Goal: Task Accomplishment & Management: Complete application form

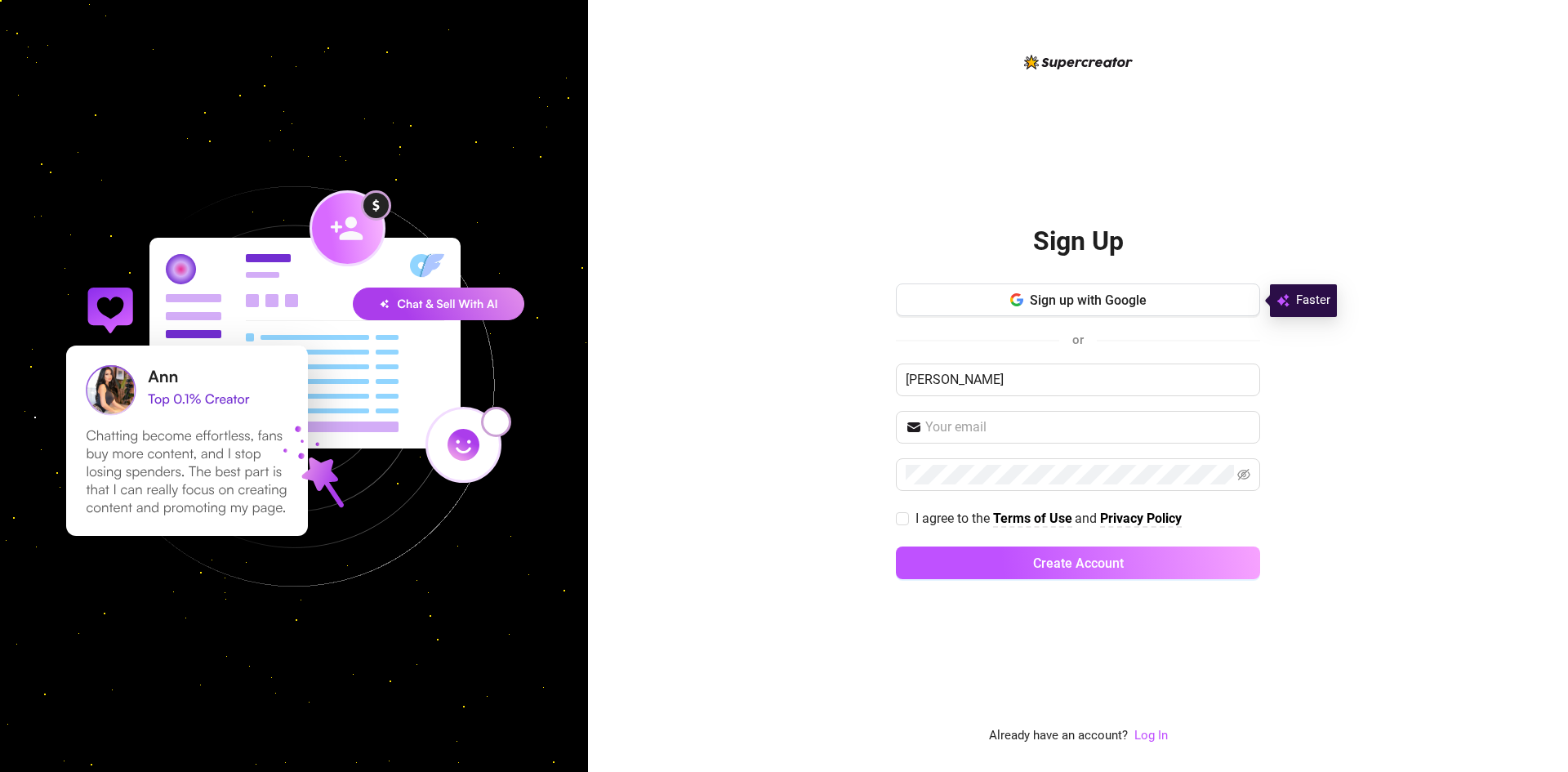
click at [1037, 354] on div "Sign up with Google or [PERSON_NAME] I agree to the Terms of Use and Privacy Po…" at bounding box center [1078, 438] width 364 height 310
click at [1024, 371] on input "[PERSON_NAME]" at bounding box center [1078, 379] width 364 height 33
type input "Harbz"
drag, startPoint x: 997, startPoint y: 422, endPoint x: 969, endPoint y: 421, distance: 28.0
click at [997, 422] on input "text" at bounding box center [1087, 427] width 325 height 20
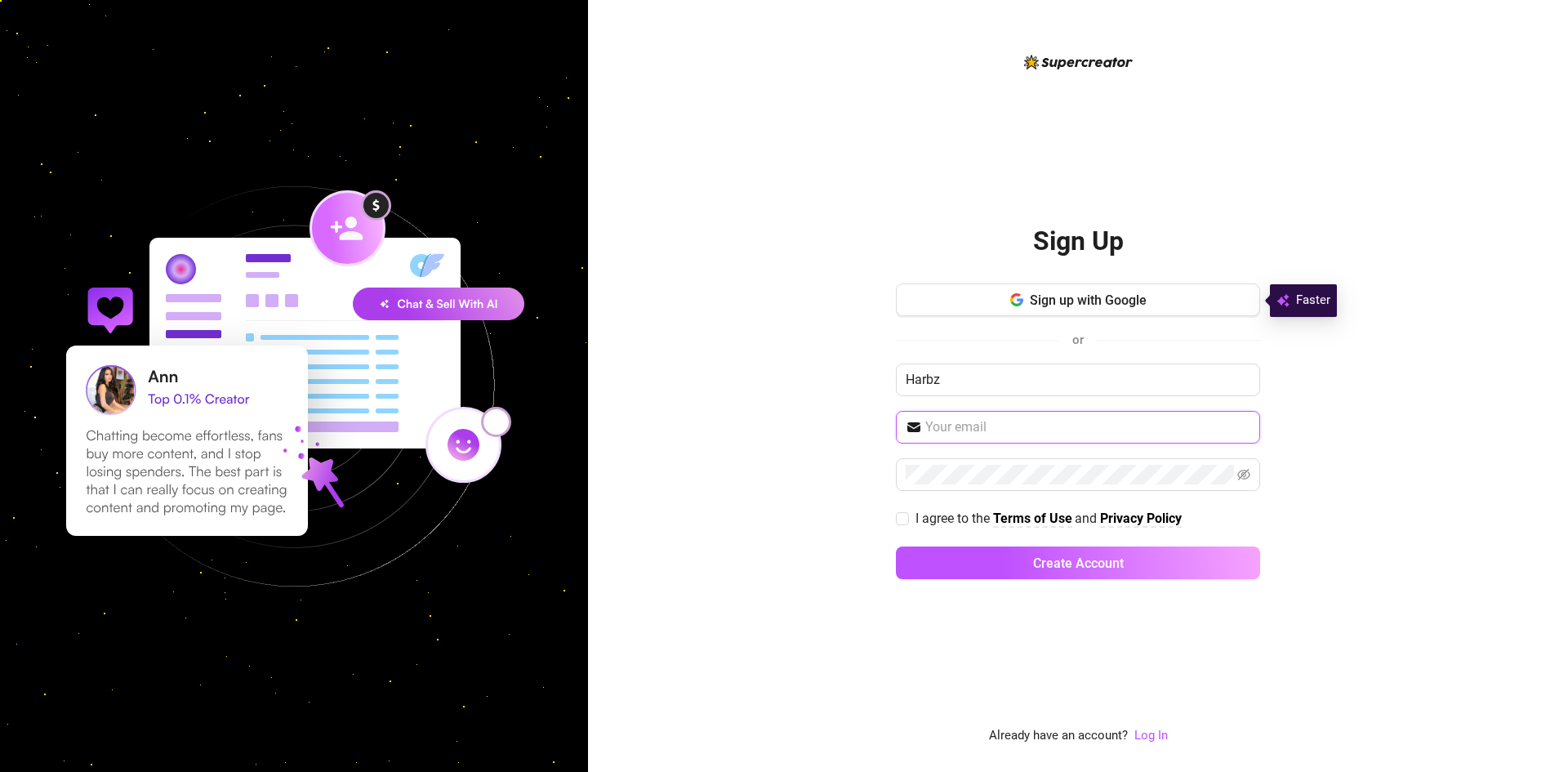
type input "[EMAIL_ADDRESS][DOMAIN_NAME]"
click at [975, 485] on span at bounding box center [1078, 474] width 364 height 33
click at [1235, 476] on span at bounding box center [1078, 474] width 364 height 33
click at [1243, 474] on icon "eye-invisible" at bounding box center [1243, 474] width 13 height 13
click at [1248, 473] on icon "eye" at bounding box center [1243, 474] width 13 height 13
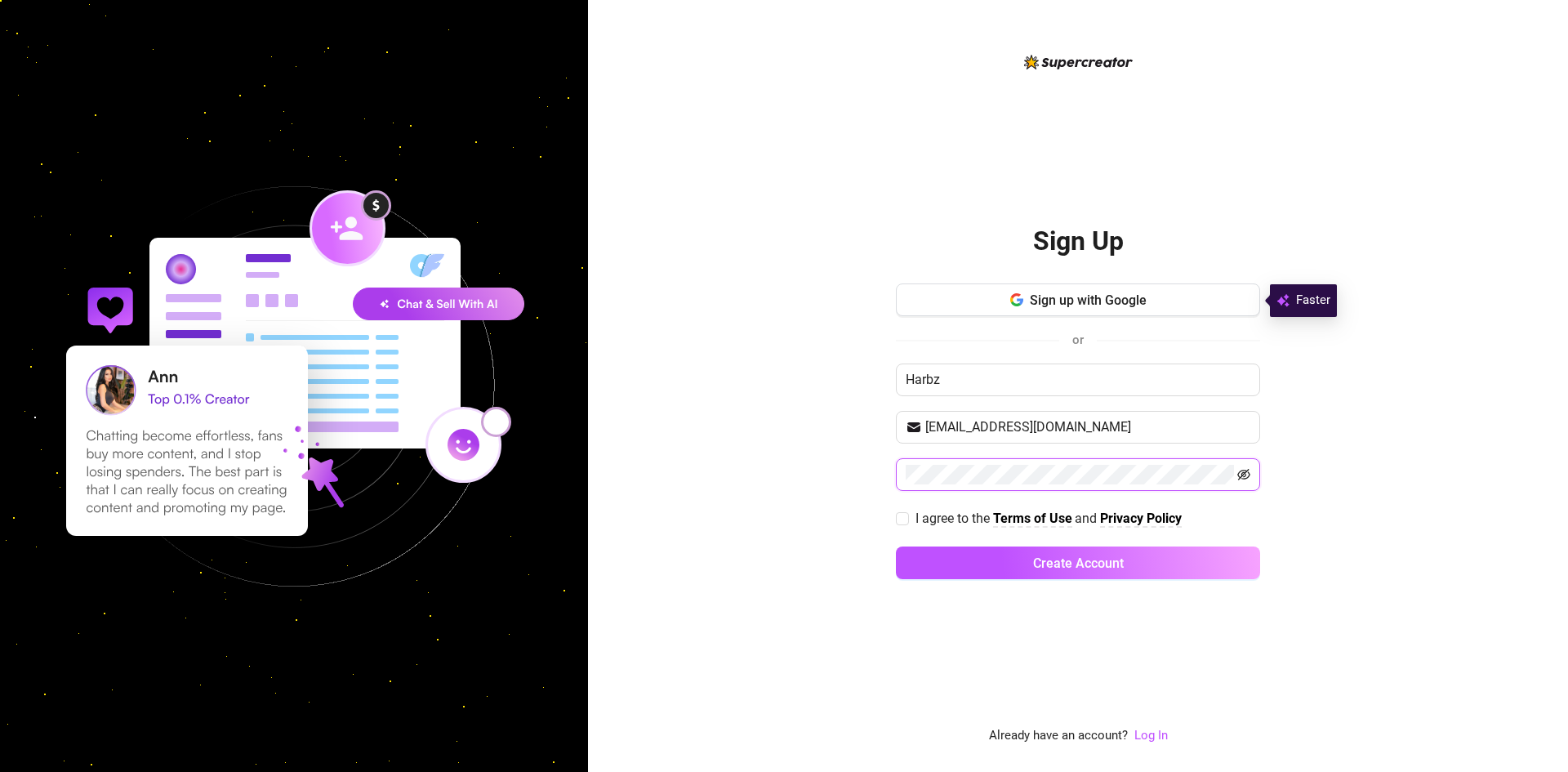
click at [1250, 476] on icon "eye-invisible" at bounding box center [1243, 475] width 13 height 12
click at [1250, 476] on icon "eye" at bounding box center [1243, 475] width 13 height 10
click at [916, 517] on span "I agree to the" at bounding box center [954, 518] width 78 height 16
click at [907, 517] on input "I agree to the Terms of Use and Privacy Policy" at bounding box center [902, 518] width 12 height 12
checkbox input "true"
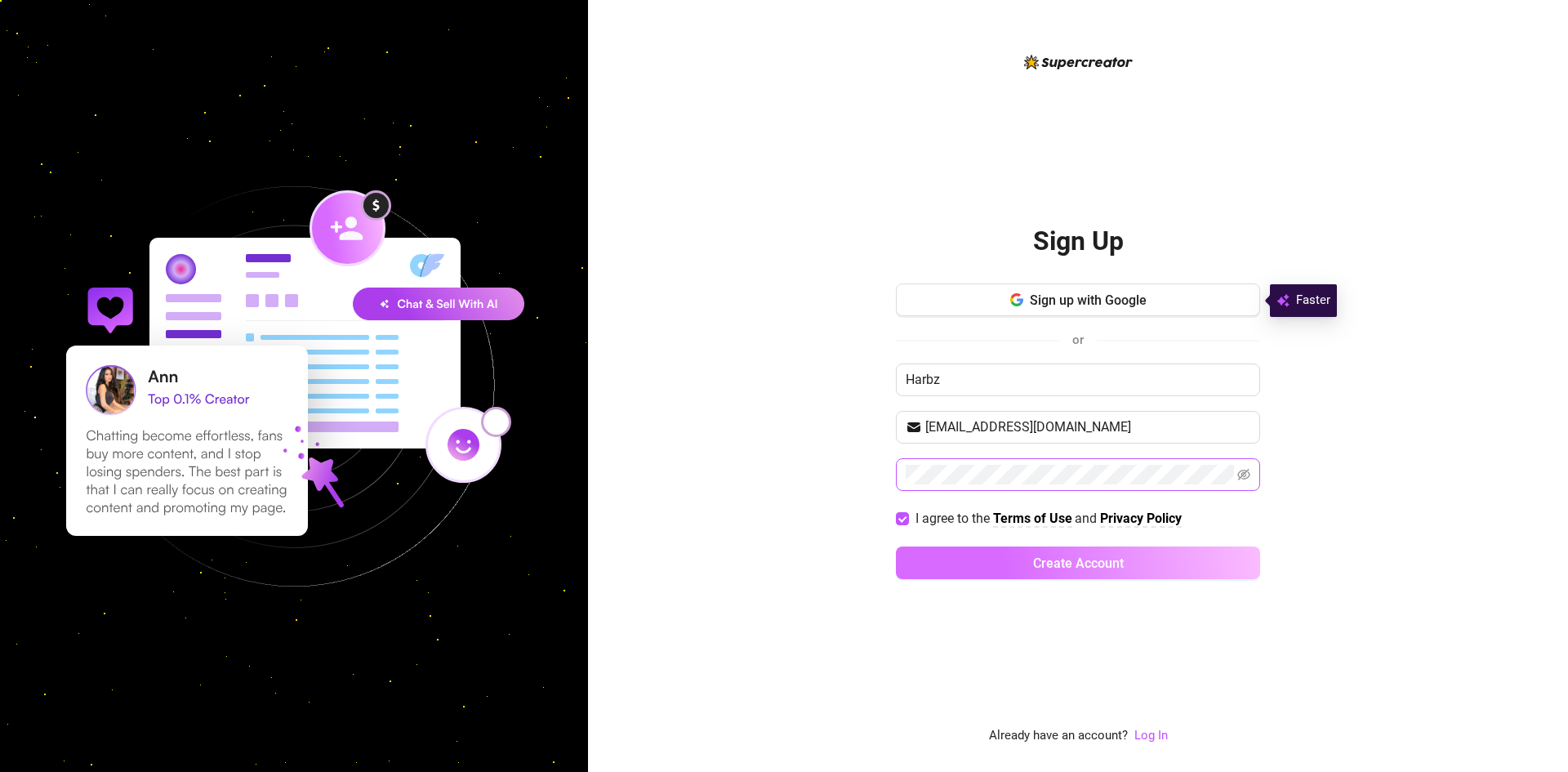
click at [1015, 553] on button "Create Account" at bounding box center [1078, 562] width 364 height 33
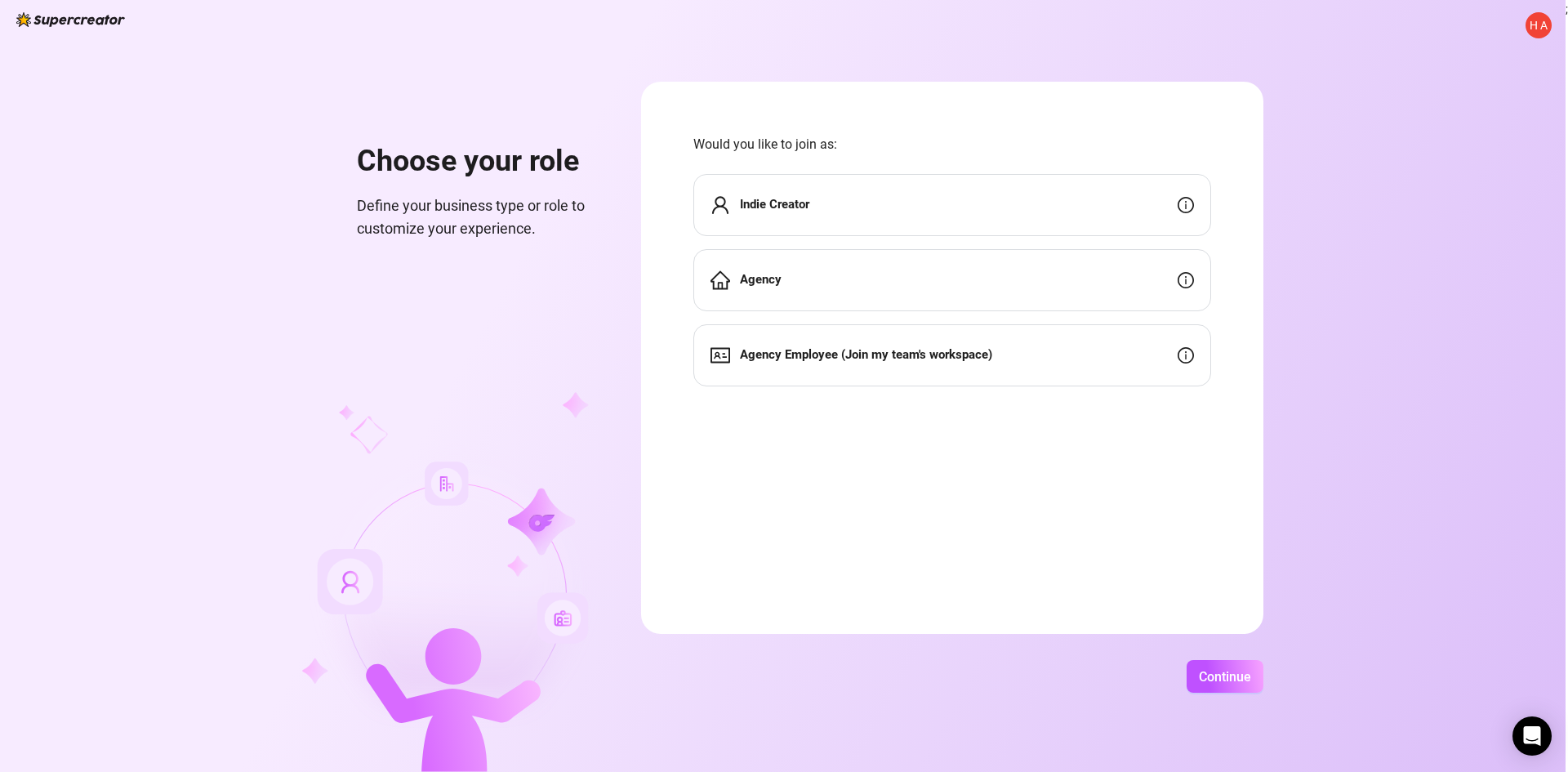
click at [913, 209] on div "Indie Creator" at bounding box center [952, 204] width 518 height 62
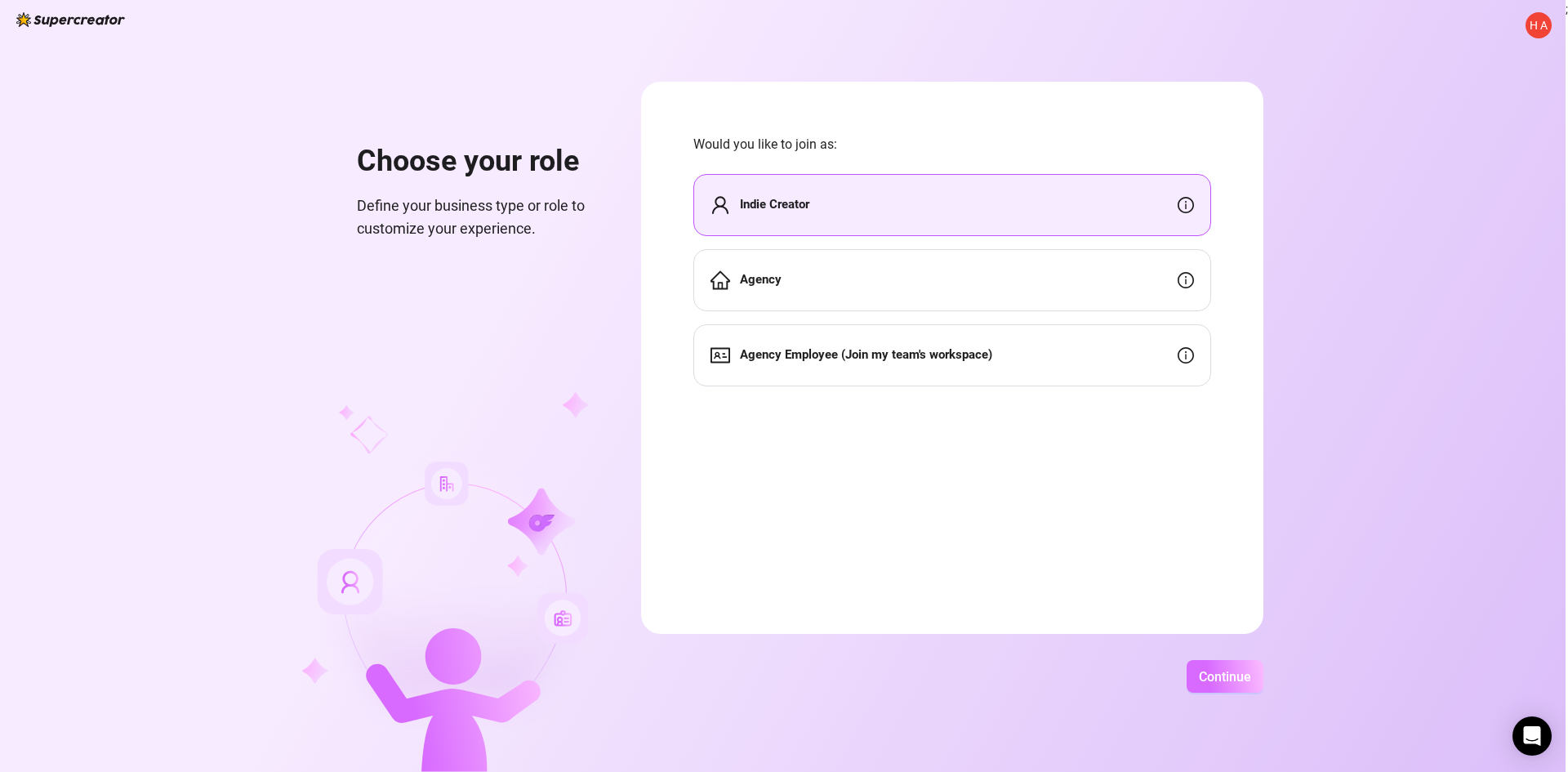
click at [1223, 669] on span "Continue" at bounding box center [1225, 677] width 52 height 16
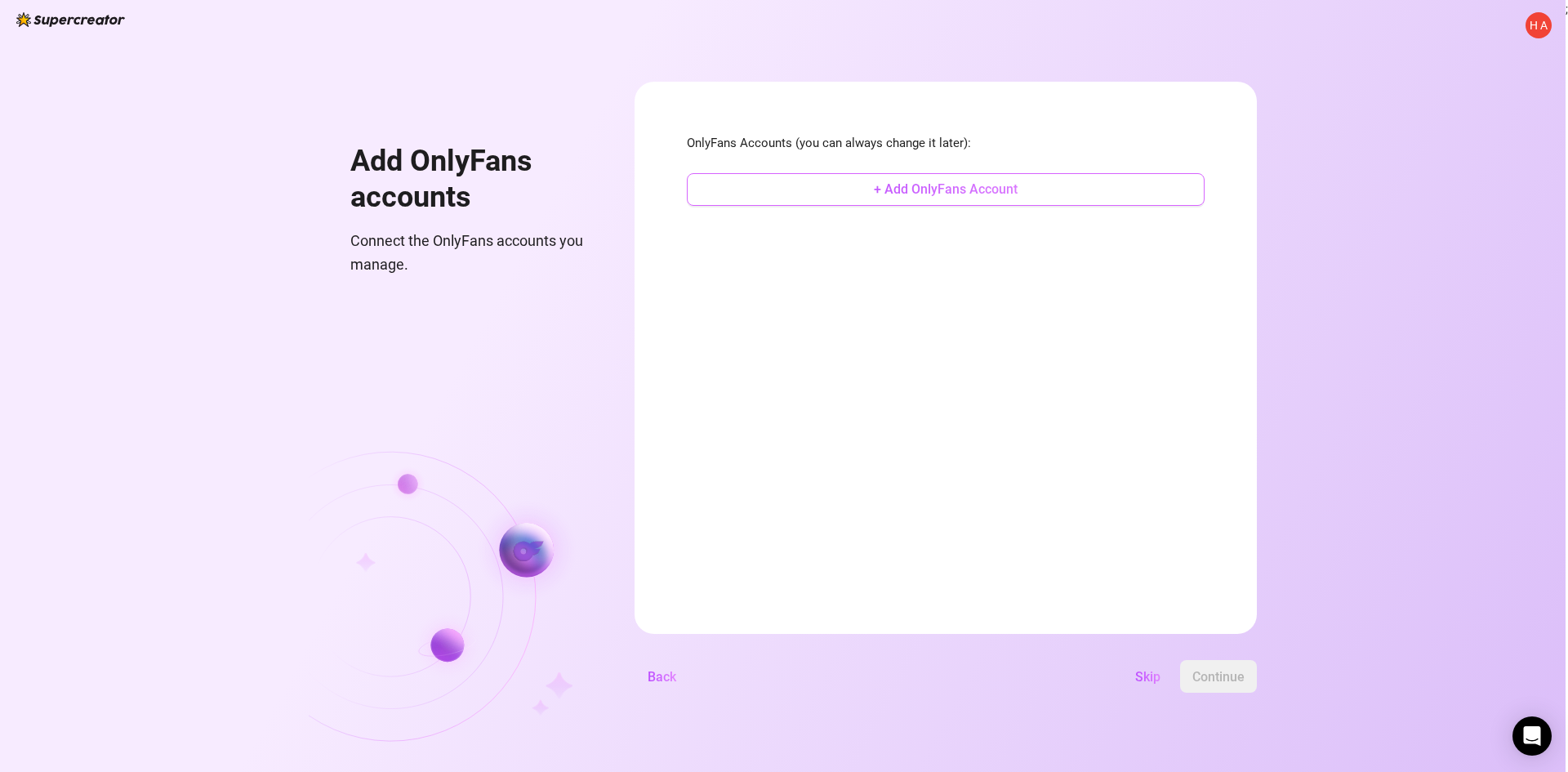
click at [895, 193] on span "+ Add OnlyFans Account" at bounding box center [946, 190] width 144 height 16
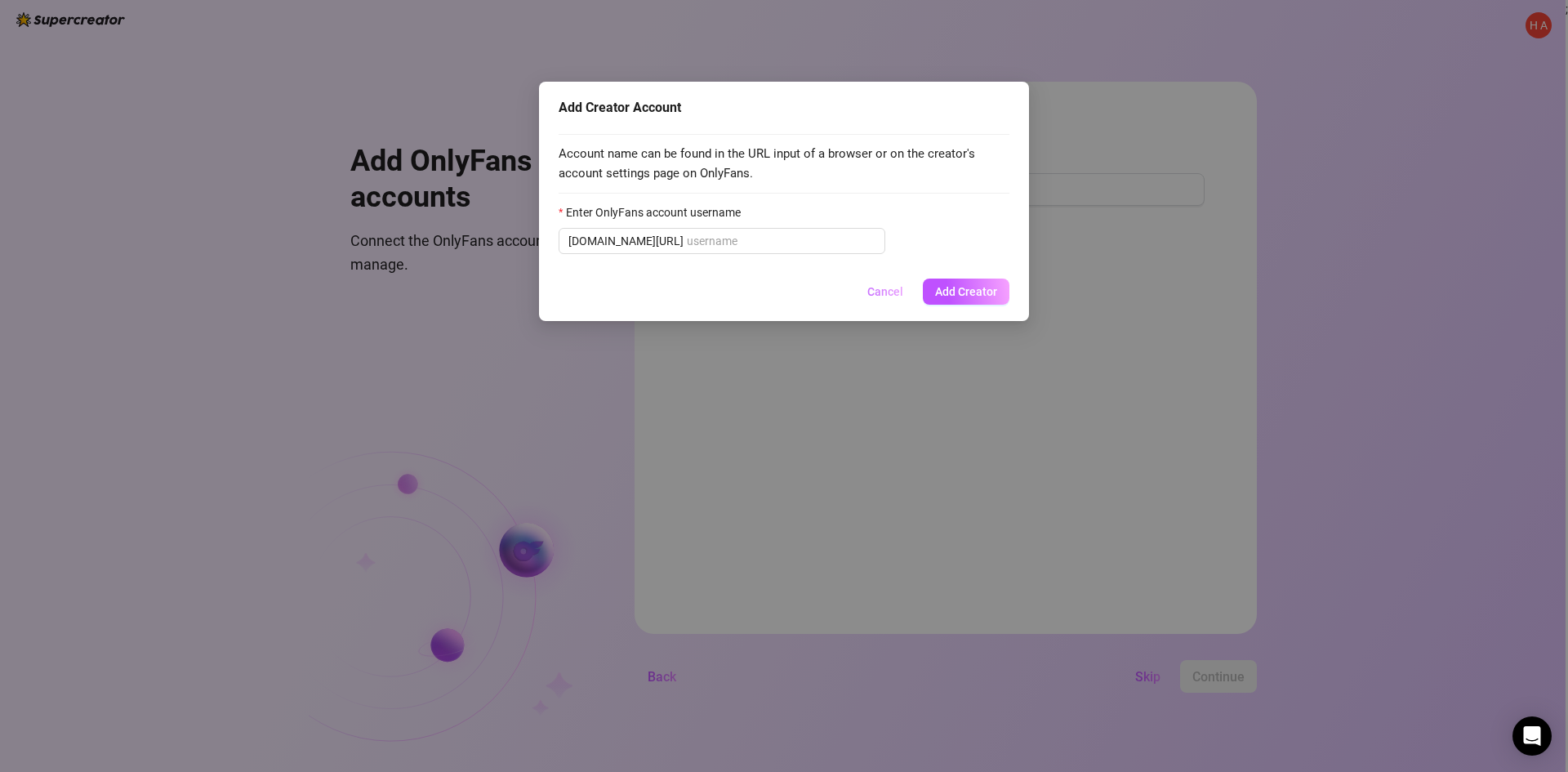
click at [868, 288] on button "Cancel" at bounding box center [885, 291] width 62 height 26
